Goal: Navigation & Orientation: Find specific page/section

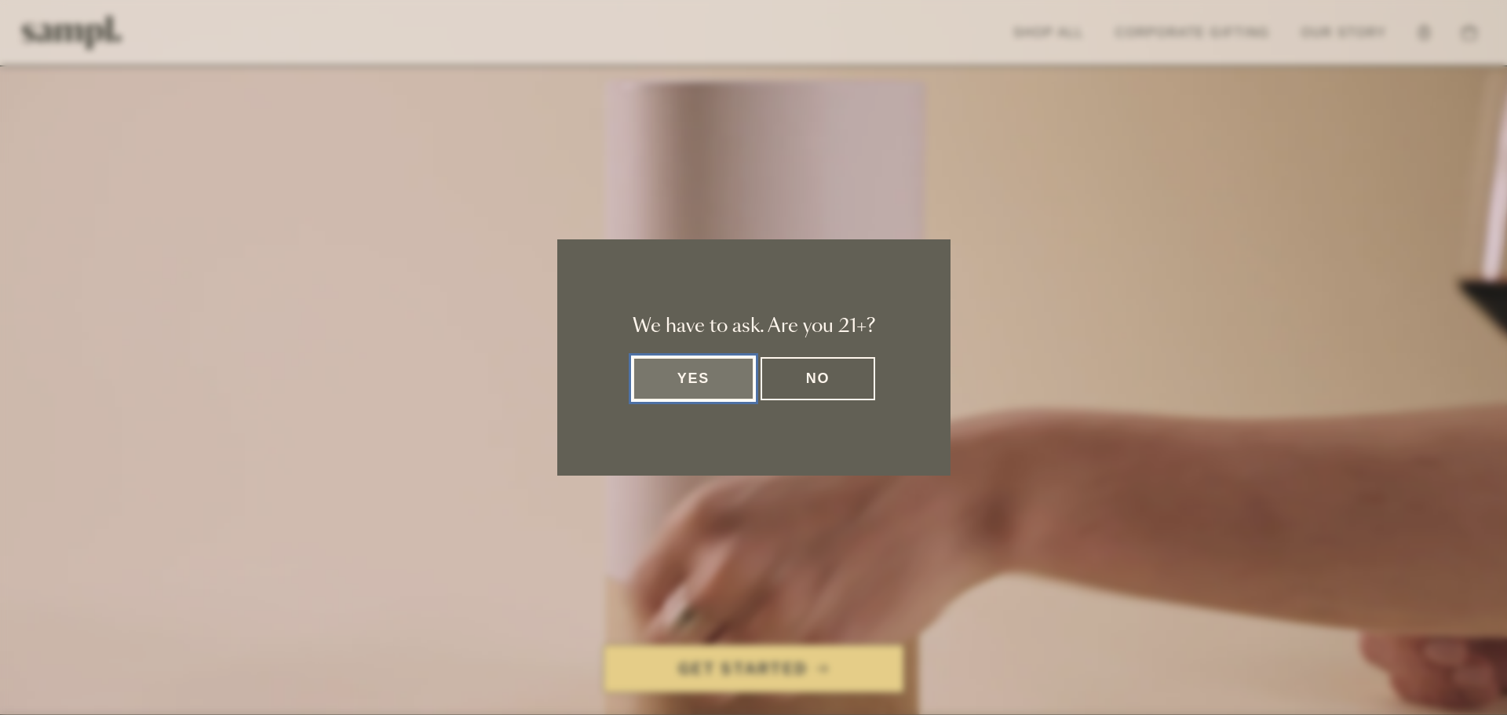
click at [685, 378] on button "Yes" at bounding box center [694, 378] width 122 height 43
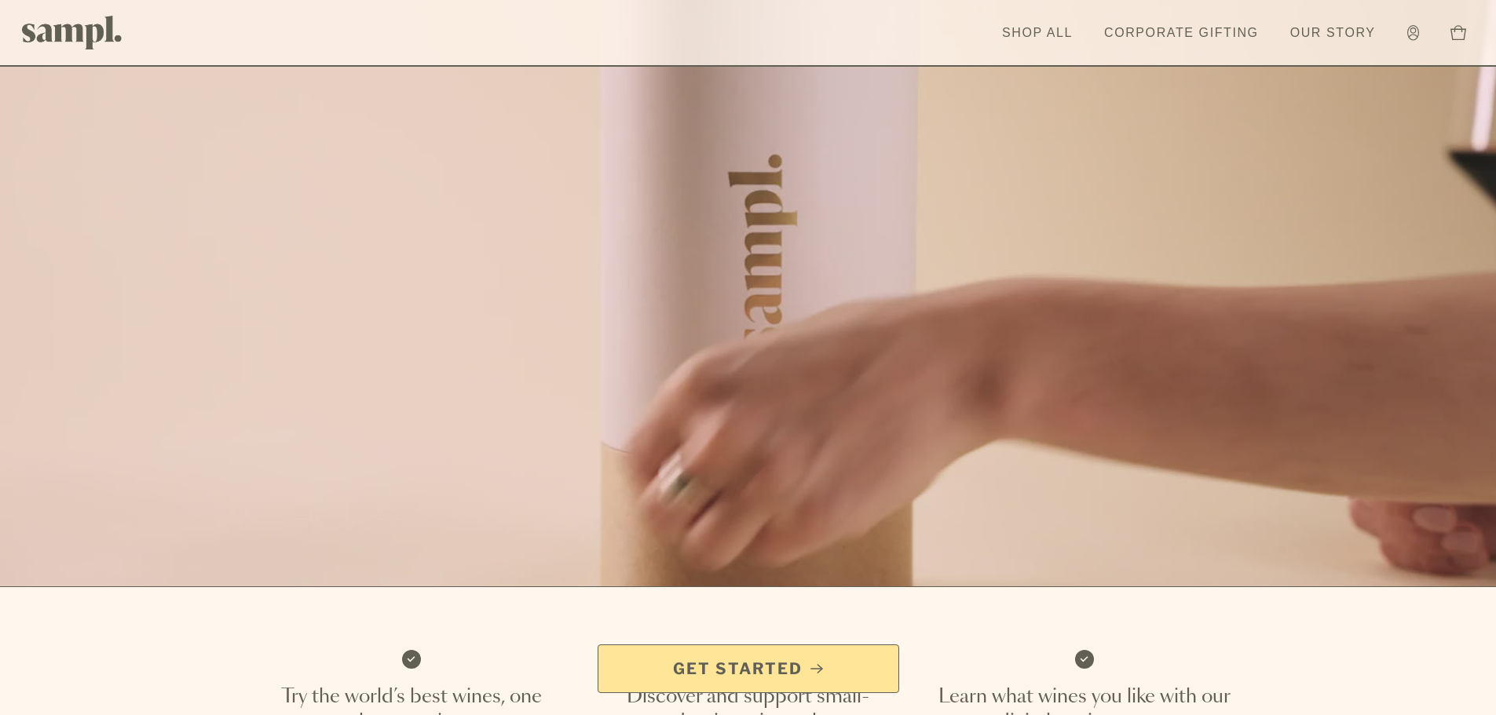
scroll to position [157, 0]
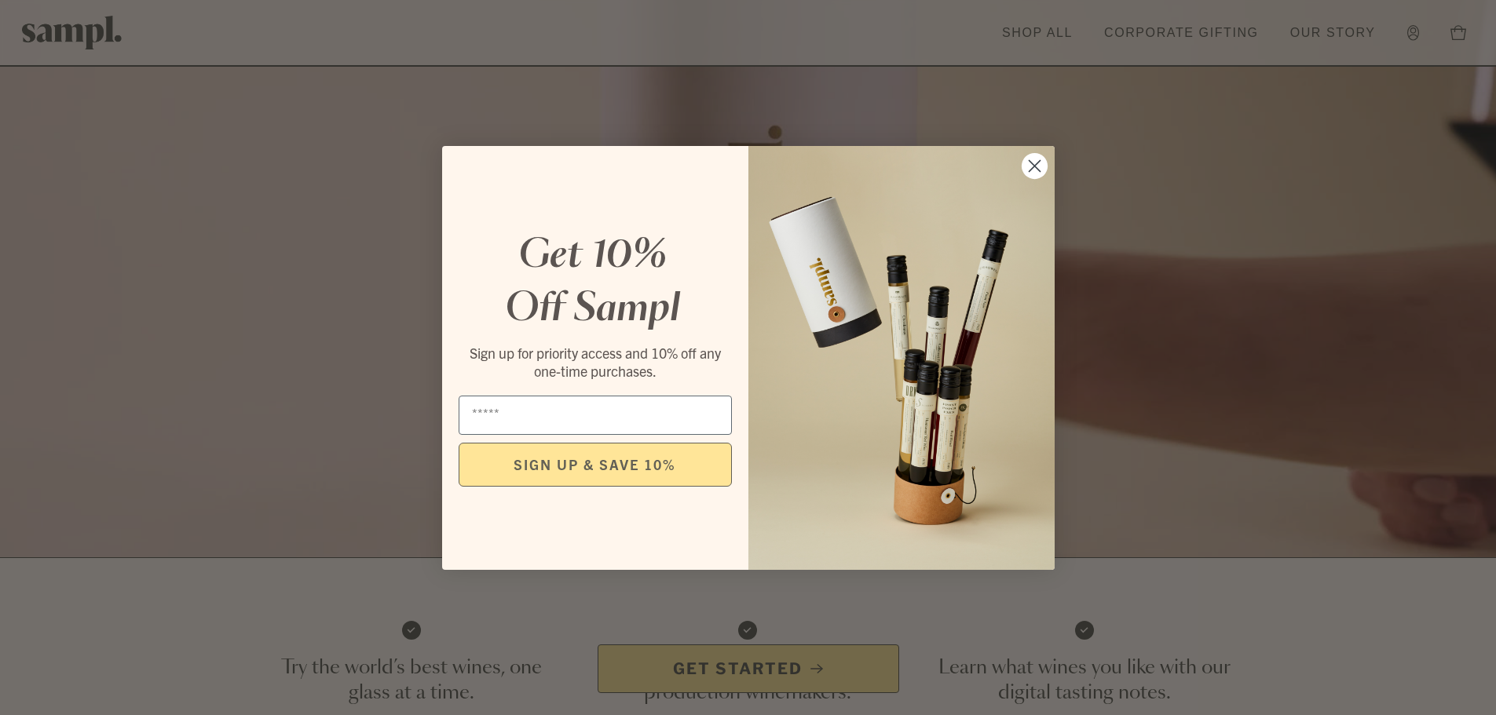
click at [1036, 170] on circle "Close dialog" at bounding box center [1034, 165] width 26 height 26
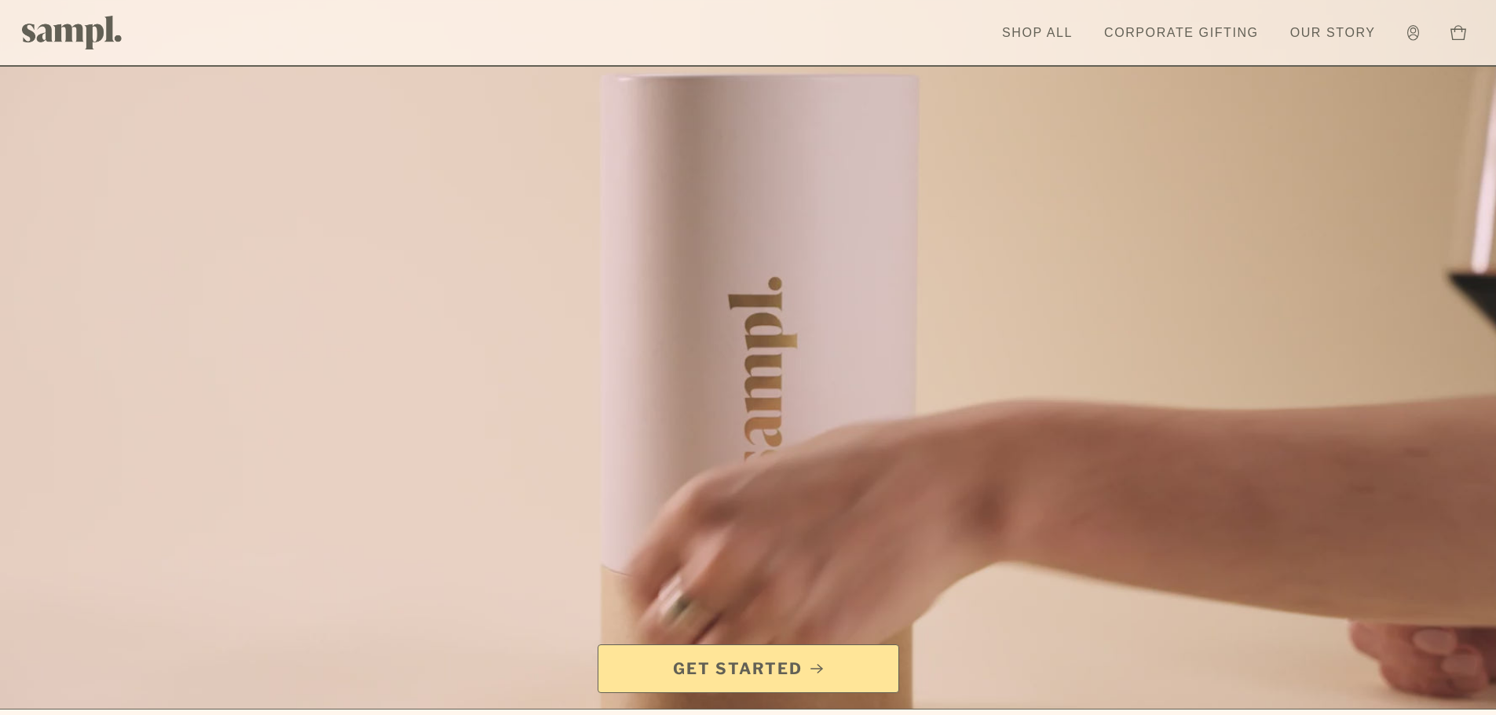
scroll to position [0, 0]
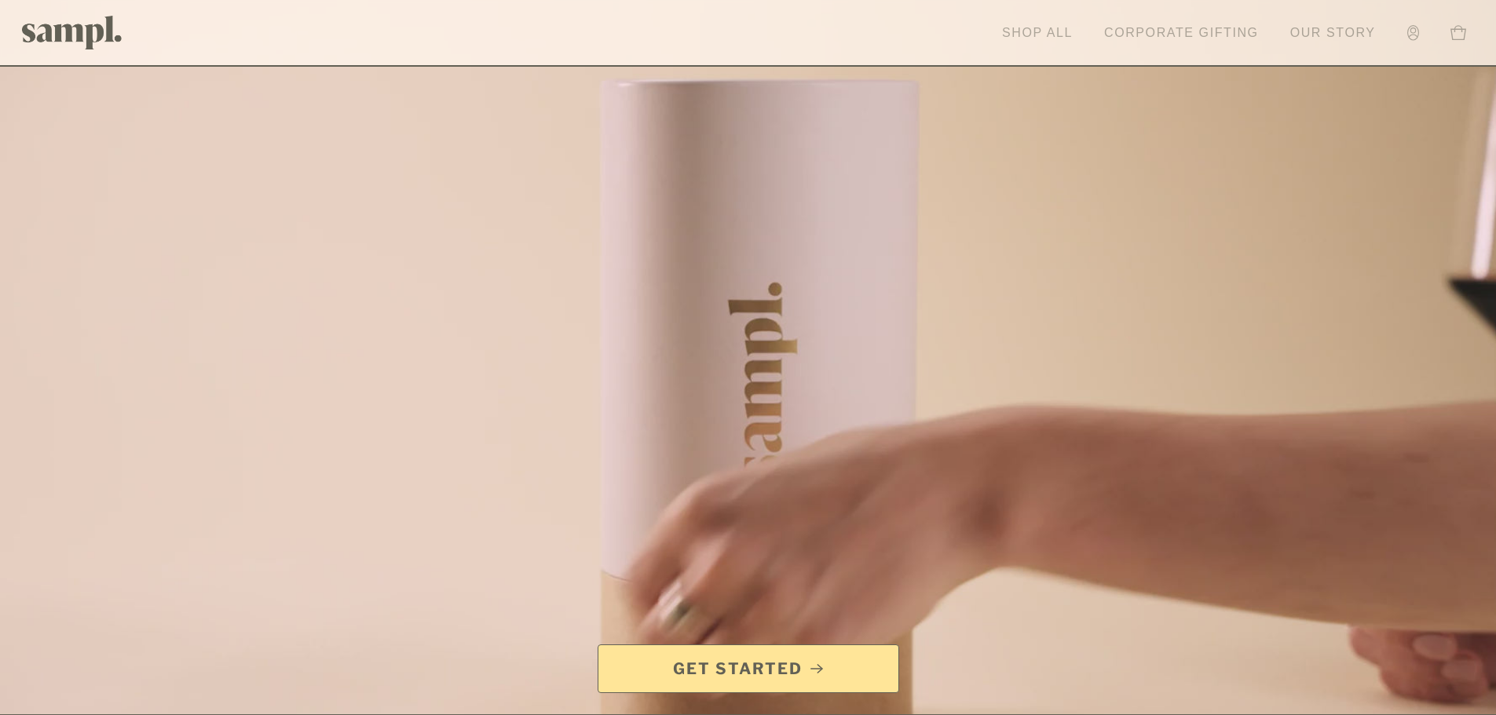
click at [1330, 30] on link "Our Story" at bounding box center [1332, 33] width 101 height 35
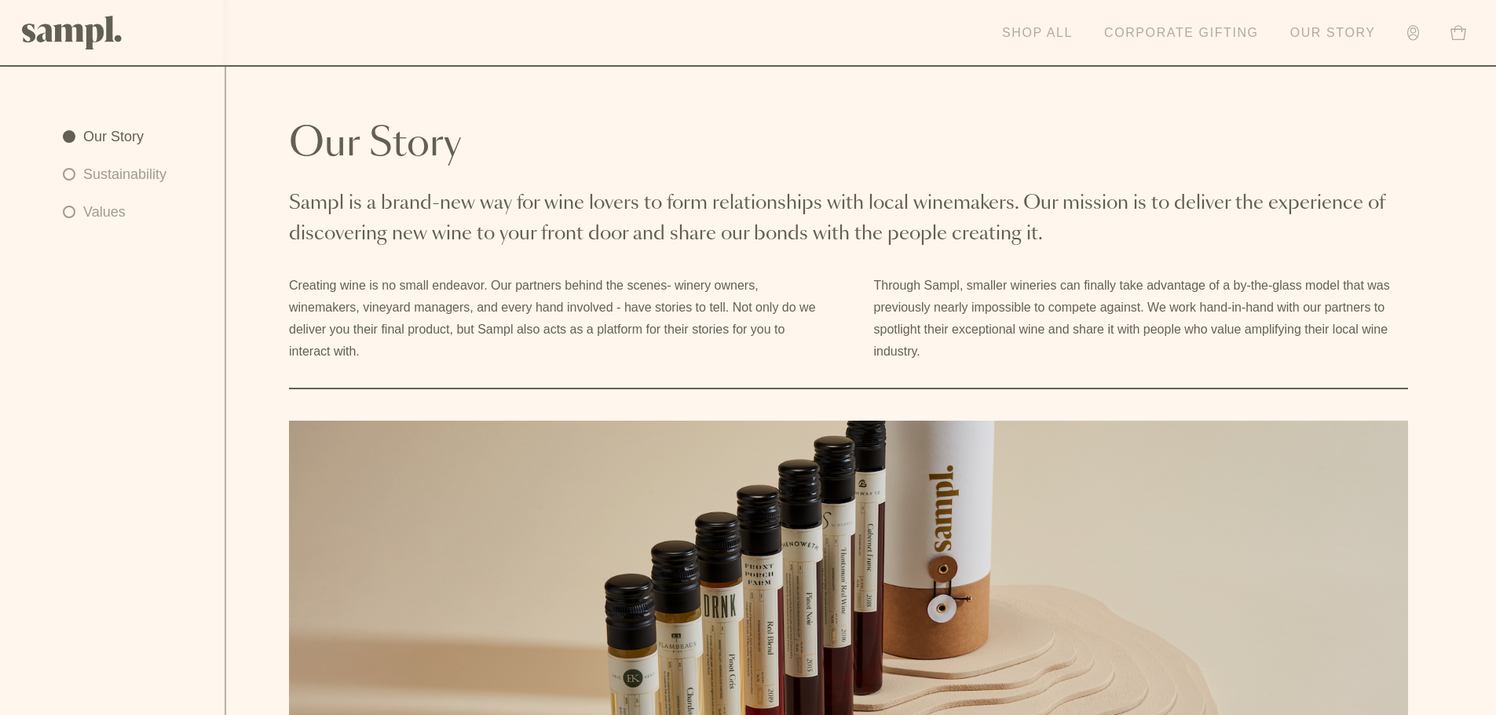
click at [1058, 29] on link "Shop All" at bounding box center [1037, 33] width 86 height 35
